Goal: Transaction & Acquisition: Purchase product/service

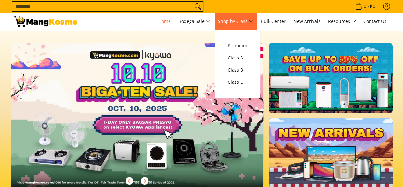
click at [236, 19] on span "Shop by Class" at bounding box center [235, 22] width 35 height 8
click at [238, 84] on span "Class C" at bounding box center [237, 82] width 19 height 8
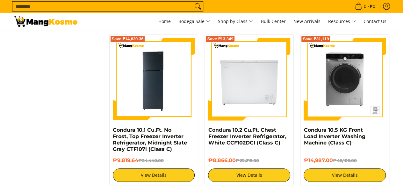
scroll to position [1061, 0]
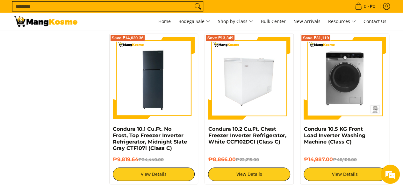
click at [254, 78] on img at bounding box center [249, 78] width 82 height 82
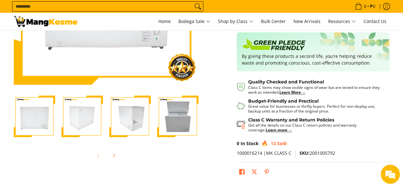
scroll to position [147, 0]
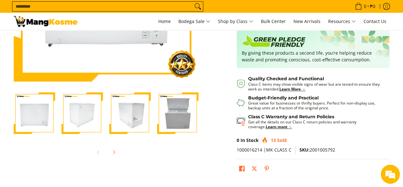
click at [36, 116] on img "Condura 10.2 Cu.Ft. Chest Freezer Inverter Refrigerator, White CCF102DCI (Class…" at bounding box center [34, 112] width 41 height 41
click at [35, 115] on img "Condura 10.2 Cu.Ft. Chest Freezer Inverter Refrigerator, White CCF102DCI (Class…" at bounding box center [34, 112] width 41 height 41
click at [80, 121] on img "Condura 10.2 Cu.Ft. Chest Freezer Inverter Refrigerator, White CCF102DCI (Class…" at bounding box center [82, 112] width 41 height 41
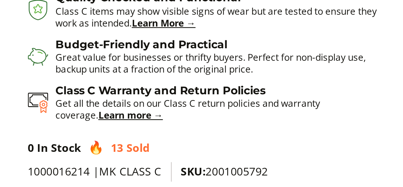
scroll to position [171, 0]
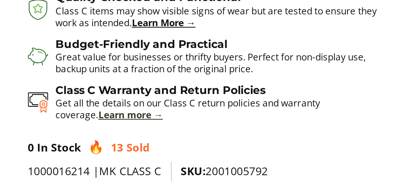
click at [267, 103] on strong "Learn more →" at bounding box center [279, 102] width 26 height 5
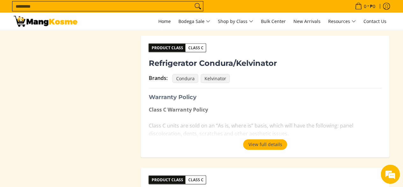
scroll to position [652, 0]
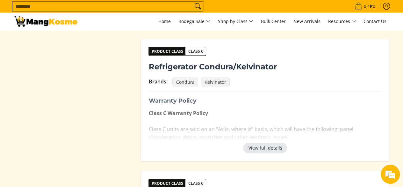
click at [270, 149] on button "View full details" at bounding box center [265, 148] width 44 height 10
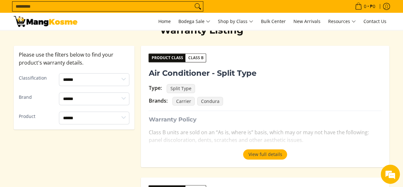
scroll to position [0, 0]
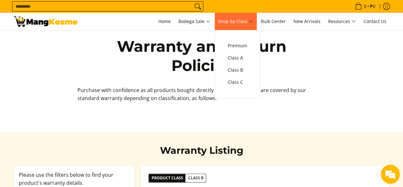
click at [241, 18] on span "Shop by Class" at bounding box center [235, 22] width 35 height 8
click at [243, 84] on span "Class C" at bounding box center [237, 82] width 19 height 8
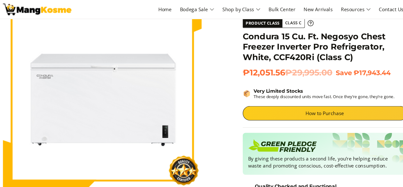
scroll to position [41, 0]
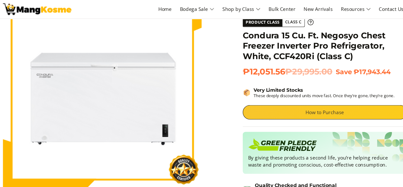
click at [360, 117] on link "How to Purchase" at bounding box center [313, 116] width 153 height 13
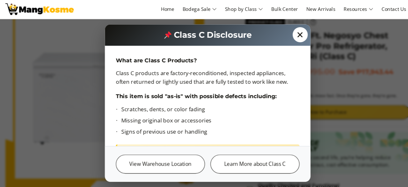
click at [289, 48] on span "✕" at bounding box center [290, 45] width 14 height 14
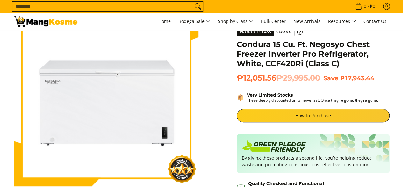
scroll to position [0, 0]
